Goal: Find contact information: Find contact information

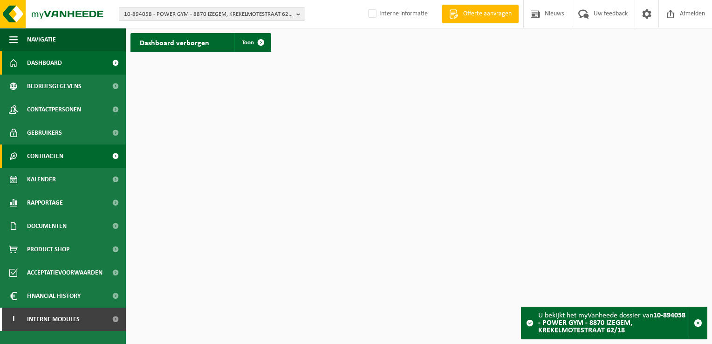
click at [70, 152] on link "Contracten" at bounding box center [63, 155] width 126 height 23
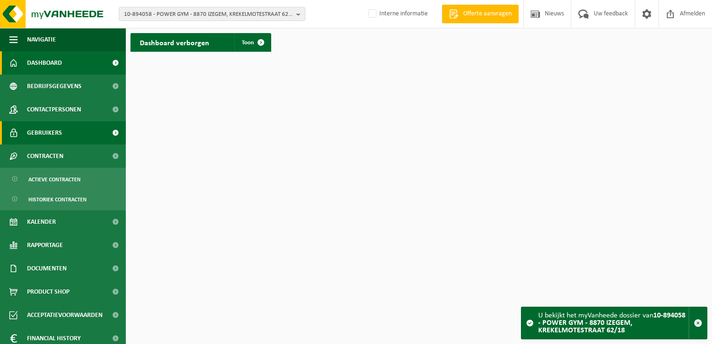
click at [65, 131] on link "Gebruikers" at bounding box center [63, 132] width 126 height 23
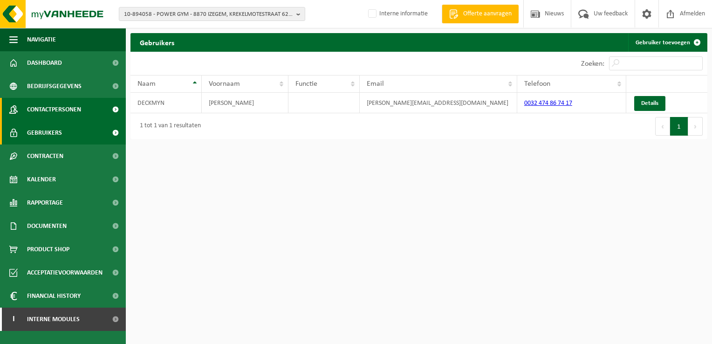
click at [53, 114] on span "Contactpersonen" at bounding box center [54, 109] width 54 height 23
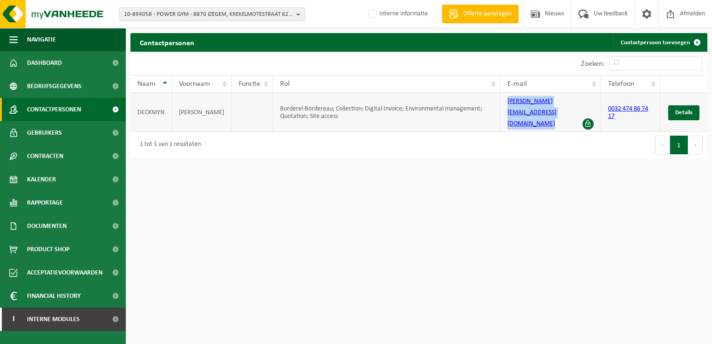
drag, startPoint x: 587, startPoint y: 103, endPoint x: 497, endPoint y: 107, distance: 90.0
click at [497, 107] on tr "DECKMYN [PERSON_NAME]; Collection; Digital Invoice; Environmental management; Q…" at bounding box center [418, 112] width 577 height 39
copy tr "[PERSON_NAME][EMAIL_ADDRESS][DOMAIN_NAME]"
click at [322, 73] on div "10 25 50 100 10 resultaten weergeven" at bounding box center [274, 63] width 288 height 23
